Goal: Find specific page/section

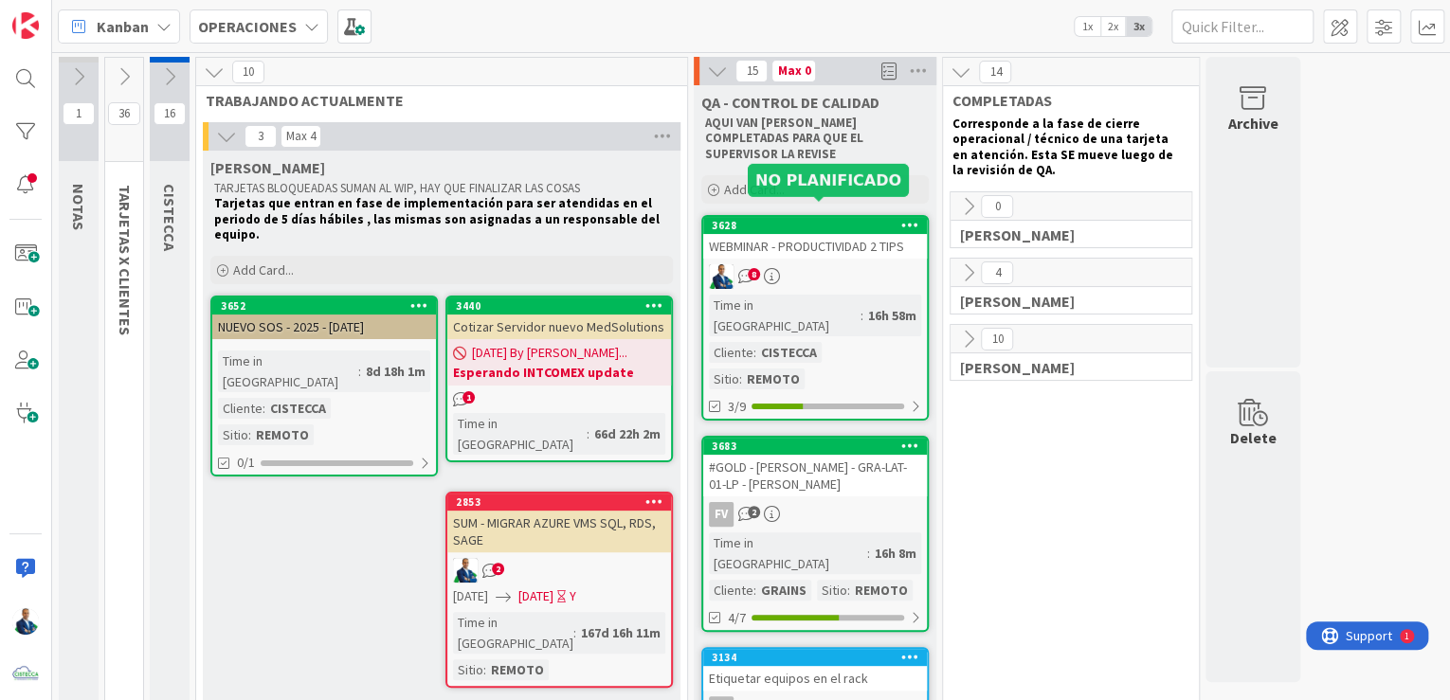
click at [793, 219] on div "3628" at bounding box center [819, 225] width 215 height 13
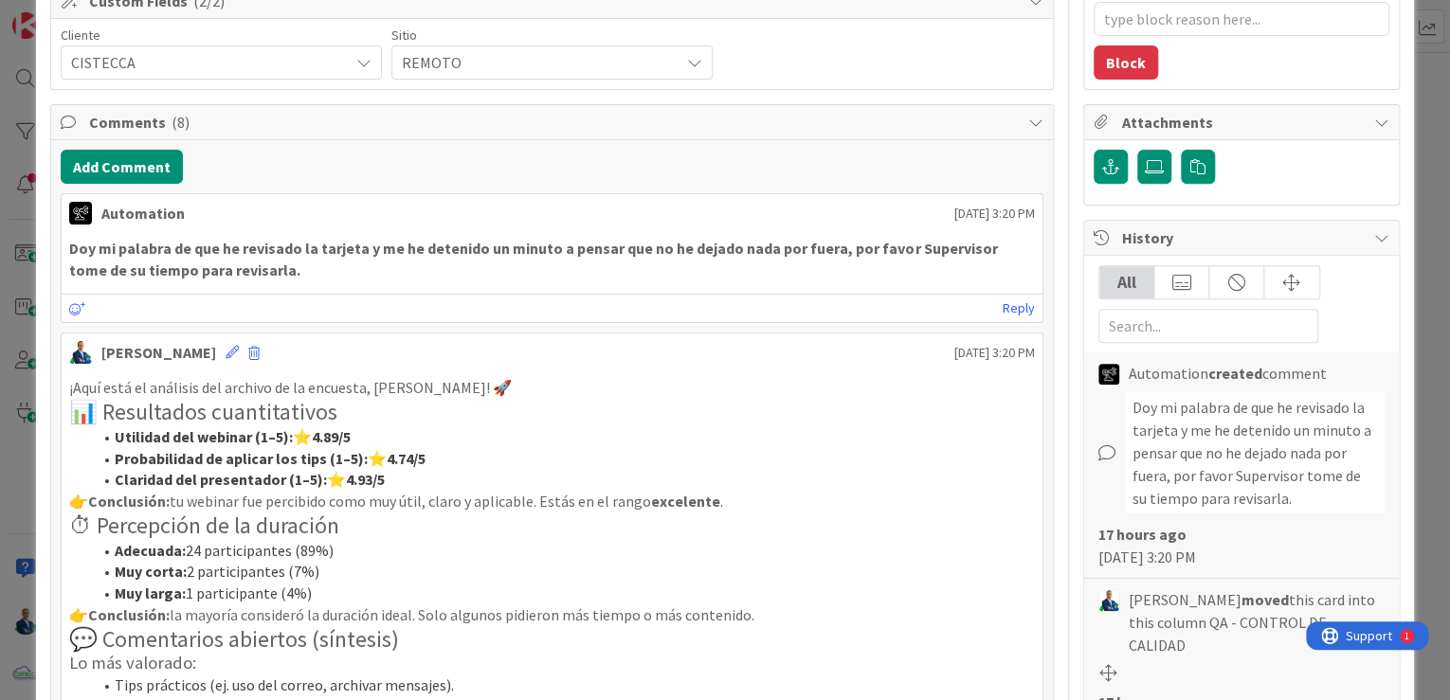
scroll to position [379, 0]
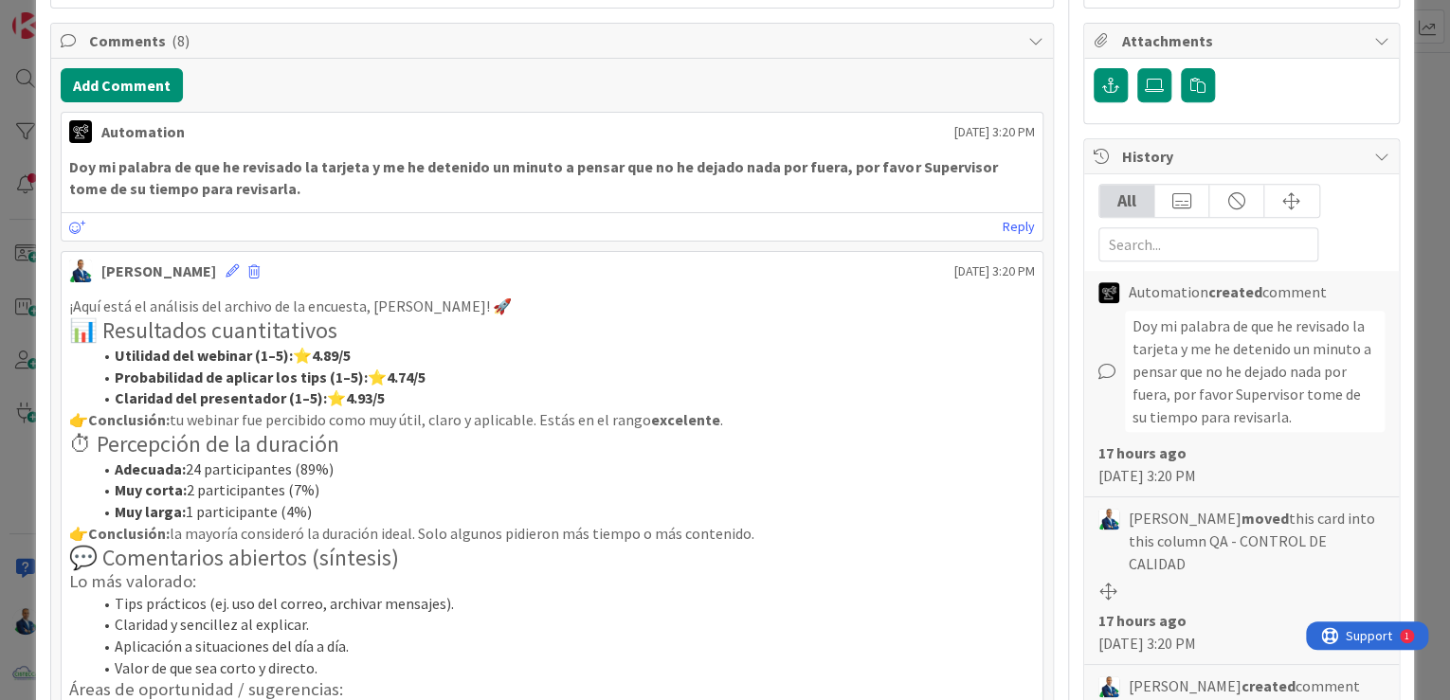
type textarea "x"
click at [812, 60] on div "ID 3628 OPERACIONES QA - CONTROL DE CALIDAD Title 31 / 128 WEBMINAR - PRODUCTIV…" at bounding box center [725, 350] width 1450 height 700
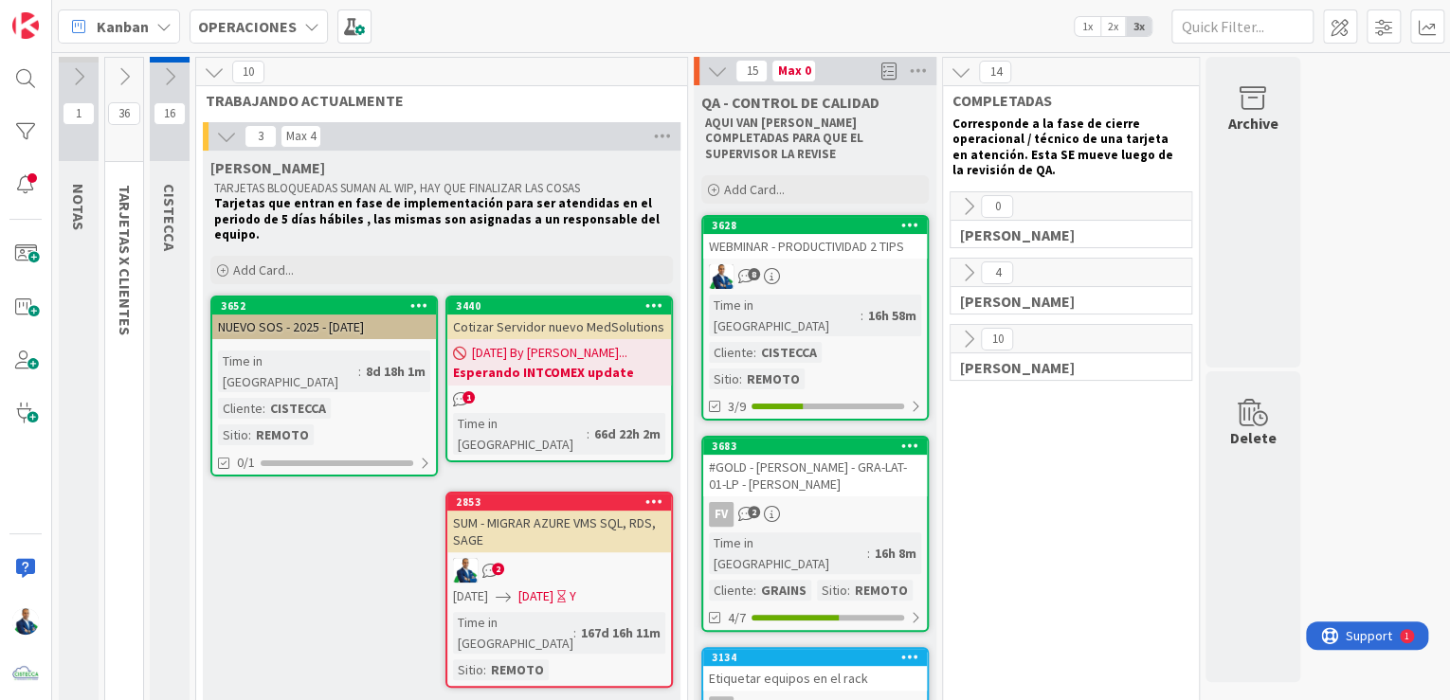
click at [298, 6] on div "Kanban OPERACIONES 1x 2x 3x" at bounding box center [751, 26] width 1398 height 52
click at [265, 42] on div "OPERACIONES" at bounding box center [259, 26] width 138 height 34
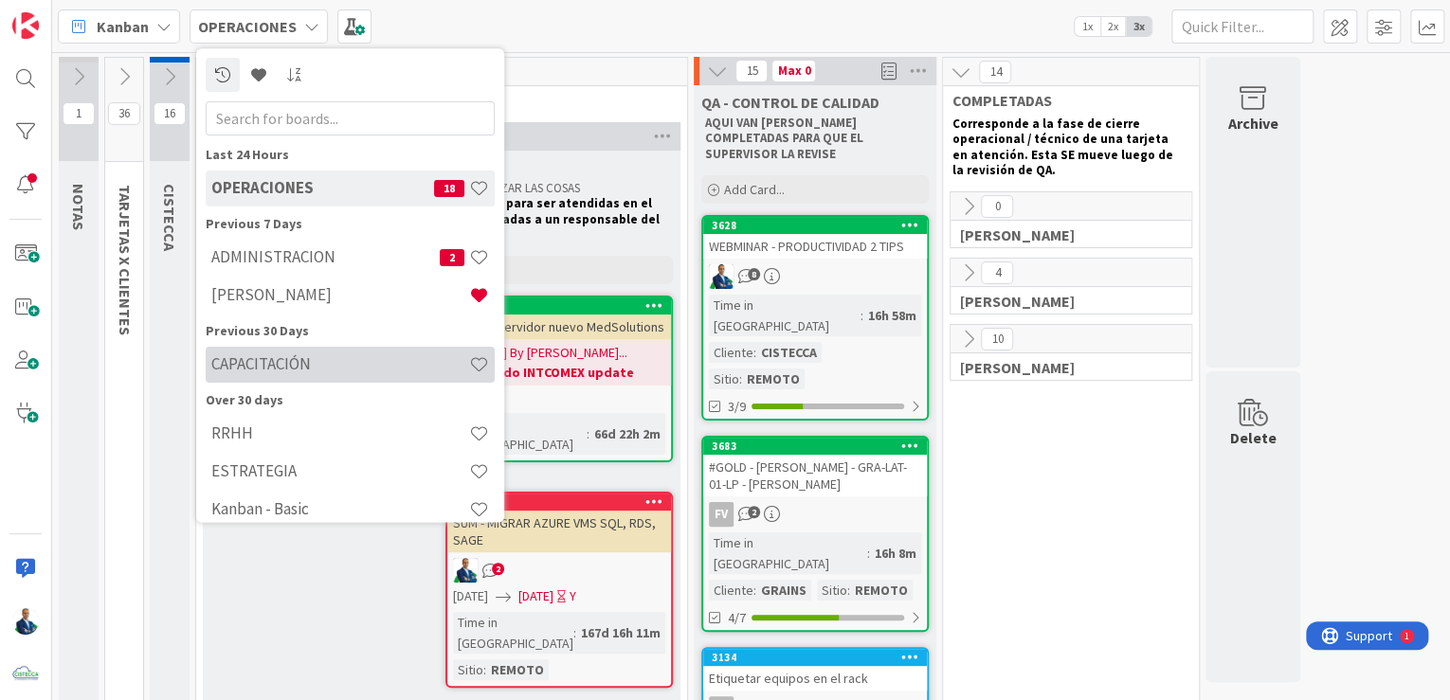
click at [293, 374] on div "CAPACITACIÓN" at bounding box center [350, 365] width 289 height 36
